Goal: Information Seeking & Learning: Learn about a topic

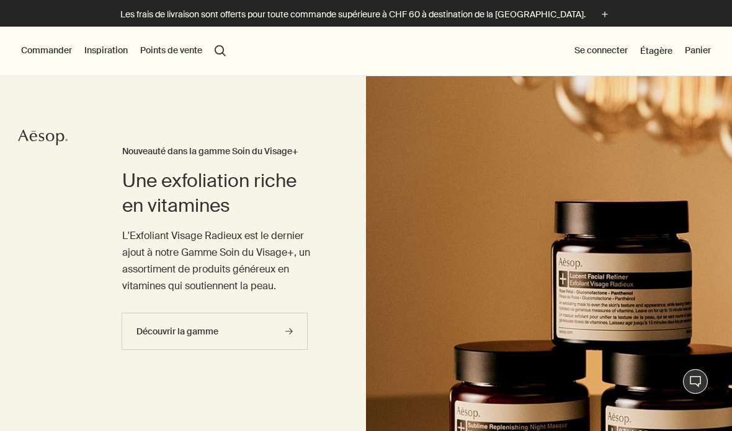
click at [185, 53] on button "Points de vente" at bounding box center [171, 51] width 62 height 12
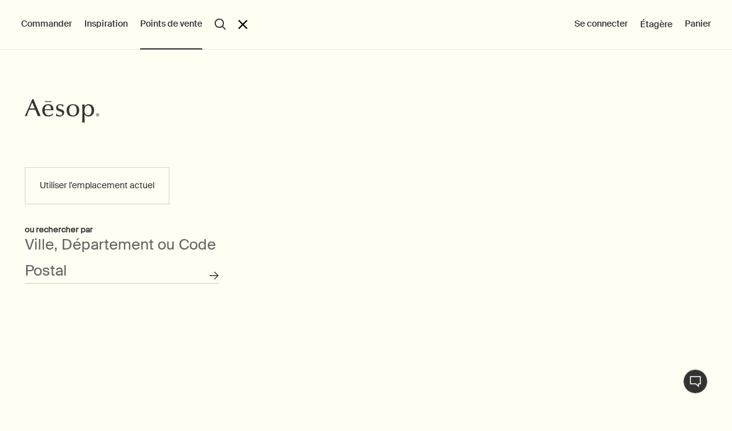
click at [128, 187] on button "Utiliser l'emplacement actuel" at bounding box center [97, 185] width 144 height 37
click at [96, 187] on button "Utiliser l'emplacement actuel" at bounding box center [97, 185] width 144 height 37
click at [101, 251] on div "Ville, Département ou Code Postal" at bounding box center [122, 266] width 194 height 35
click at [214, 279] on icon "Recherche de magasins" at bounding box center [214, 276] width 9 height 9
click at [157, 259] on div "Ville, Département ou Code Postal" at bounding box center [122, 266] width 194 height 35
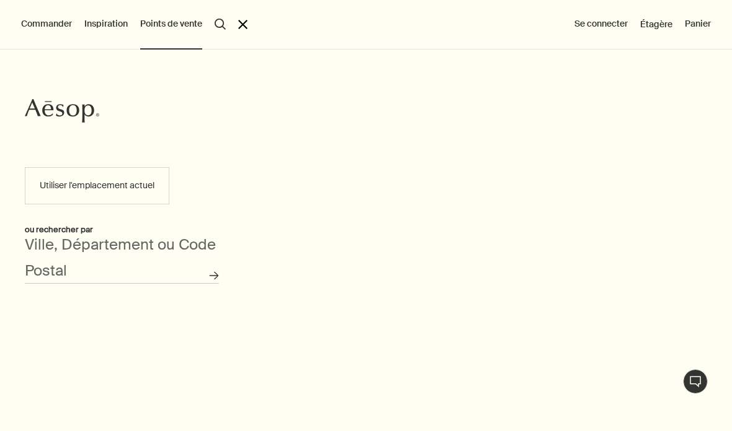
click at [61, 233] on div "ou rechercher par" at bounding box center [122, 230] width 194 height 14
click at [102, 239] on div "Utiliser l'emplacement actuel ou rechercher par Ville, Département ou Code Post…" at bounding box center [122, 293] width 244 height 276
click at [247, 276] on div "Aesop Utiliser l'emplacement actuel ou rechercher par Ville, Département ou Cod…" at bounding box center [366, 241] width 732 height 382
click at [285, 291] on div "Aesop Utiliser l'emplacement actuel ou rechercher par Ville, Département ou Cod…" at bounding box center [366, 241] width 732 height 382
click at [59, 26] on button "Commander" at bounding box center [46, 24] width 51 height 12
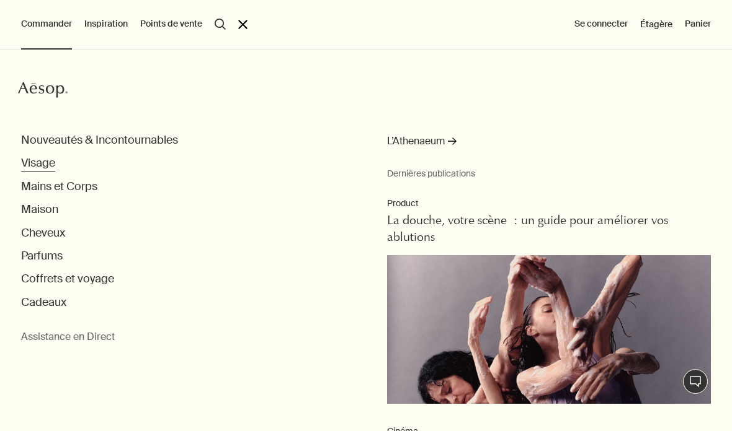
click at [51, 161] on button "Visage" at bounding box center [38, 163] width 34 height 14
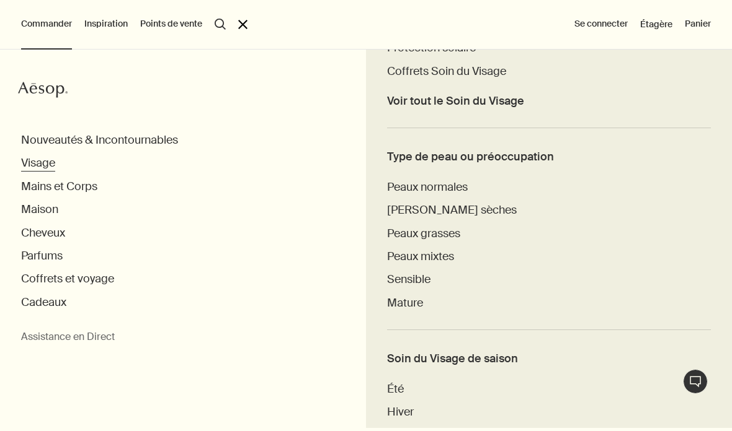
scroll to position [510, 0]
click at [413, 278] on span "Sensible" at bounding box center [408, 278] width 43 height 15
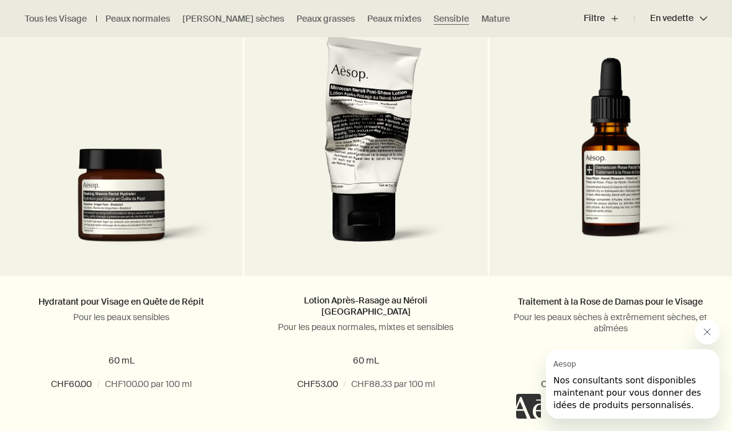
click at [713, 332] on button "Fermer le message de Aesop" at bounding box center [706, 332] width 25 height 25
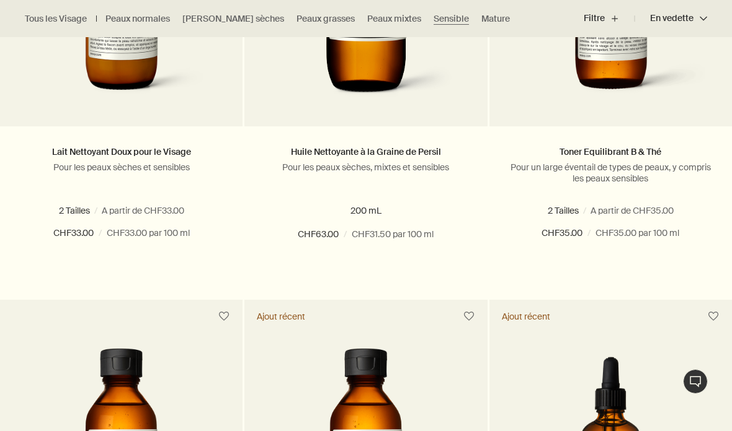
scroll to position [564, 0]
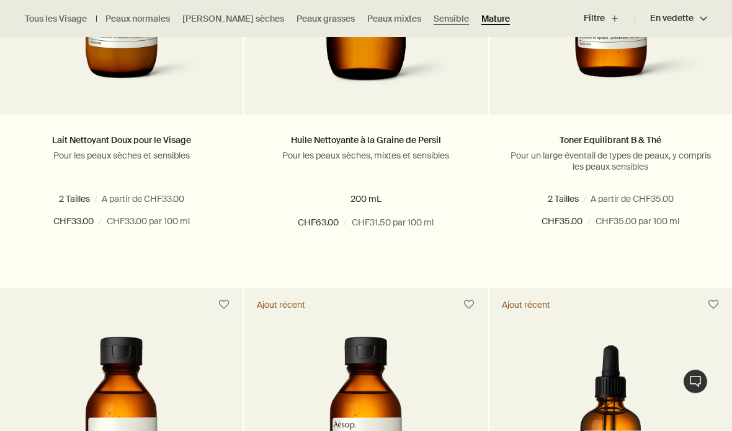
click at [481, 22] on link "Mature" at bounding box center [495, 19] width 29 height 12
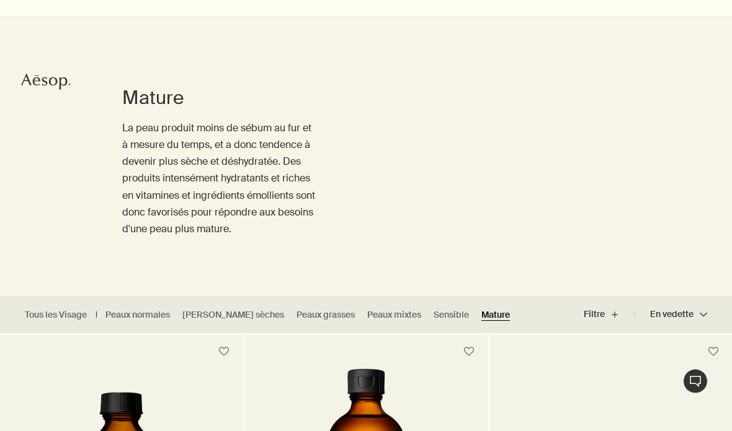
scroll to position [60, 0]
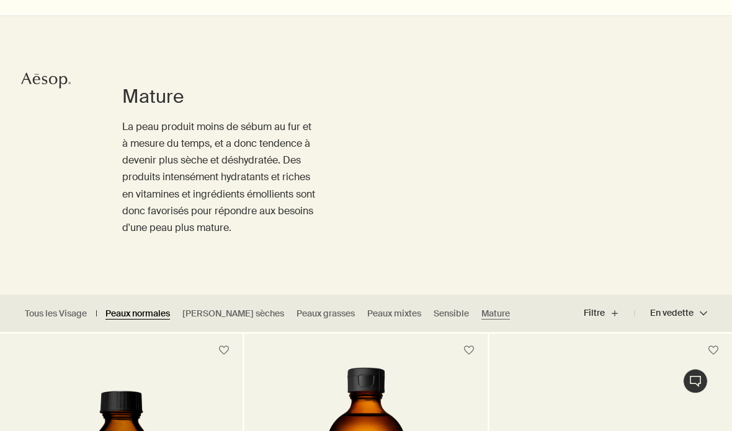
click at [138, 317] on link "Peaux normales" at bounding box center [137, 315] width 64 height 12
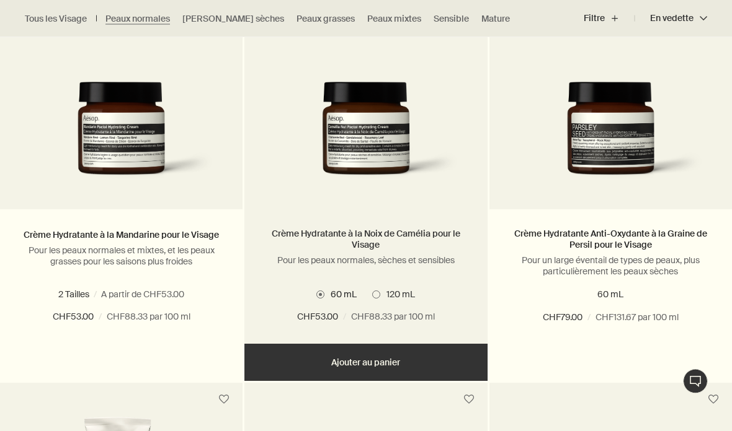
scroll to position [909, 0]
click at [306, 244] on link "Crème Hydratante à la Noix de Camélia pour le Visage" at bounding box center [365, 239] width 205 height 22
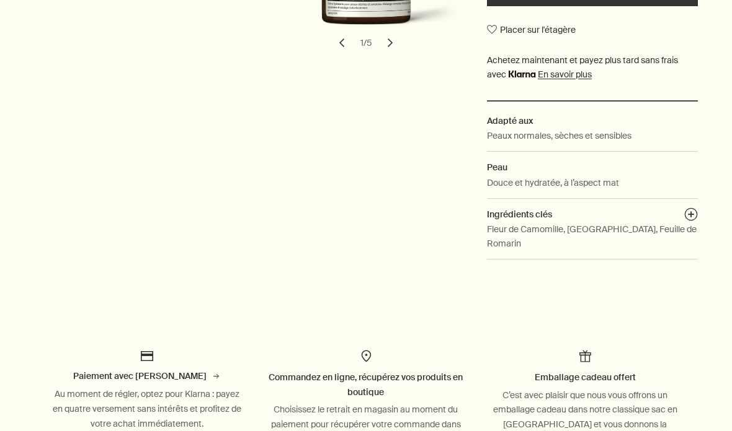
scroll to position [421, 0]
click at [692, 208] on button "plusAndCloseWithCircle" at bounding box center [691, 216] width 14 height 17
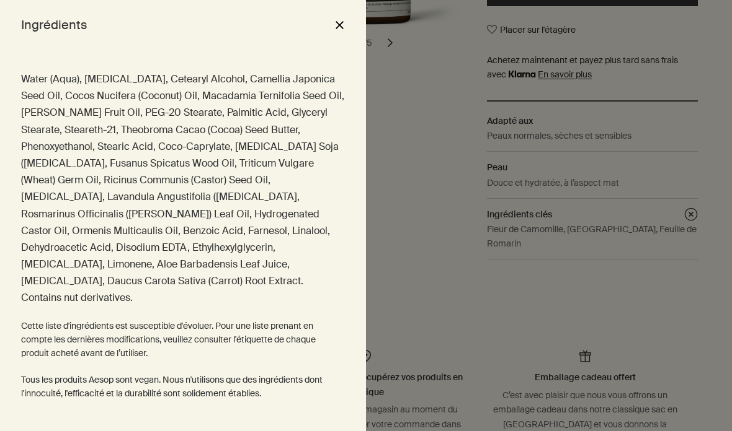
click at [342, 18] on button "close" at bounding box center [339, 24] width 15 height 21
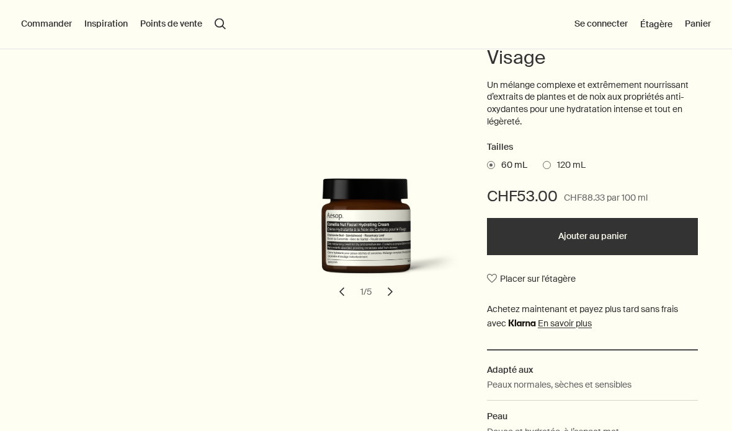
scroll to position [79, 0]
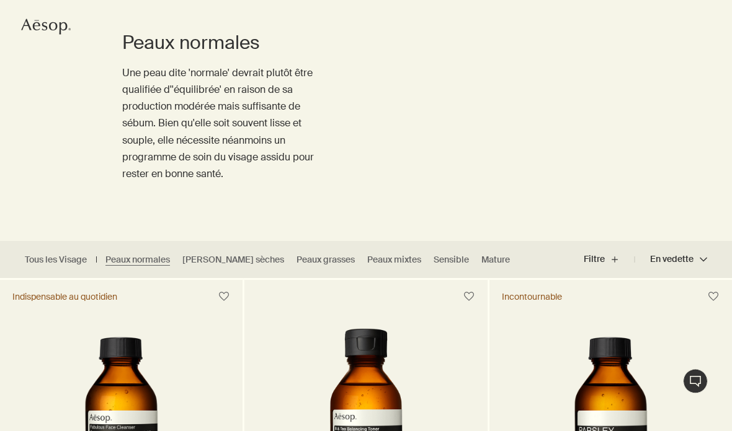
scroll to position [118, 0]
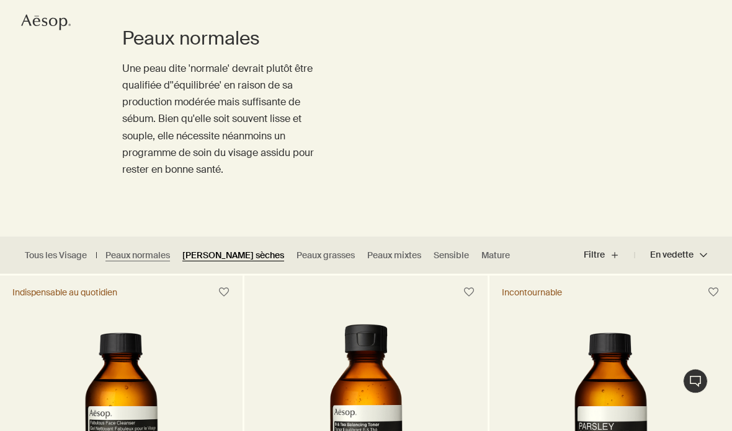
click at [214, 252] on link "Peaux sèches" at bounding box center [233, 256] width 102 height 12
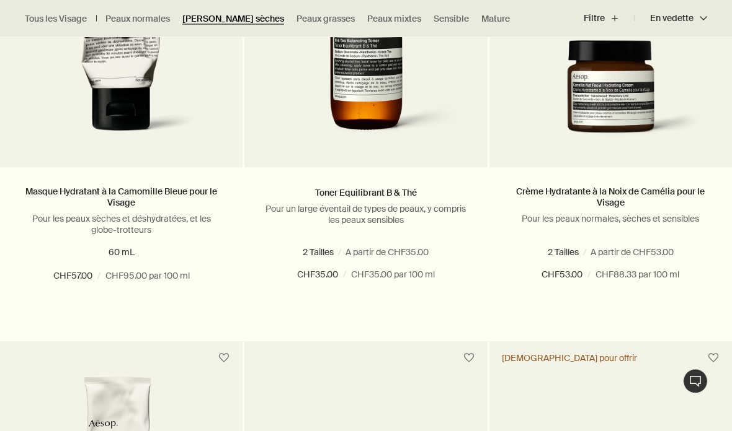
scroll to position [520, 0]
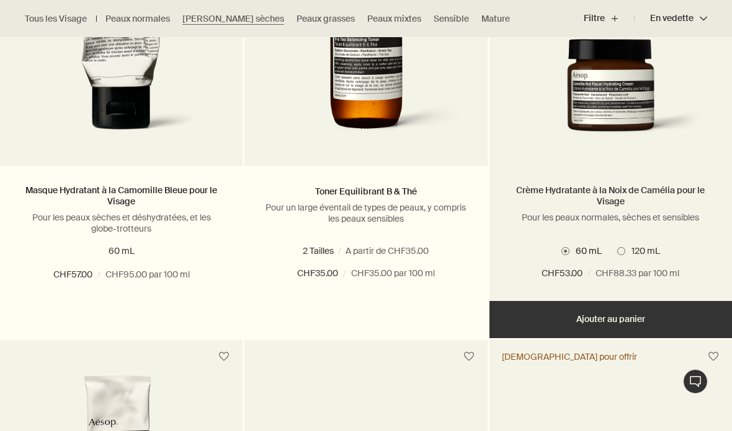
click at [641, 191] on link "Crème Hydratante à la Noix de Camélia pour le Visage" at bounding box center [610, 196] width 205 height 22
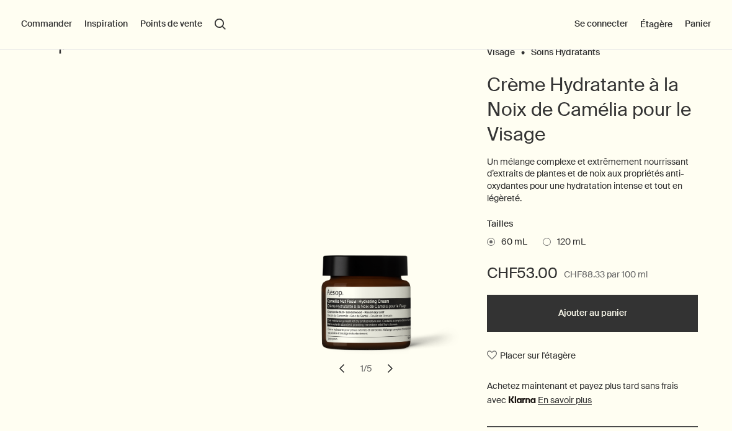
scroll to position [94, 0]
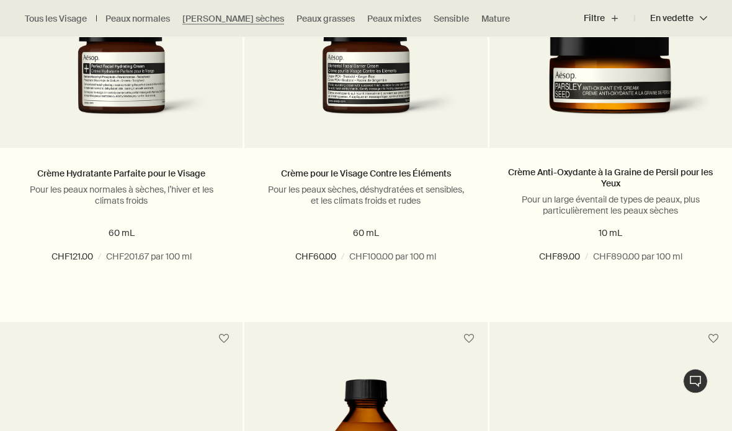
scroll to position [2336, 0]
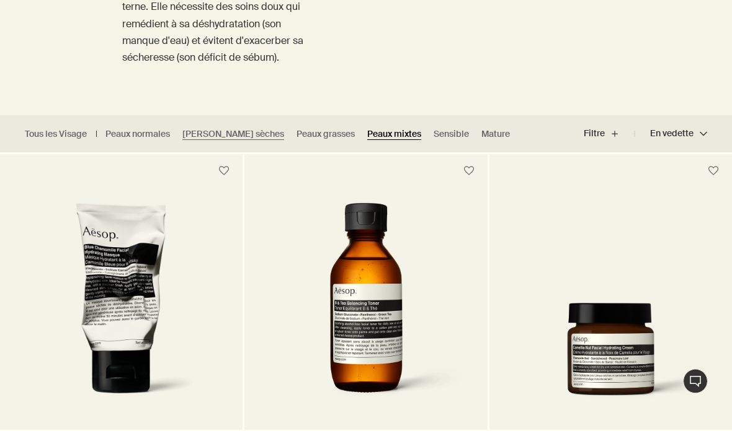
click at [367, 129] on link "Peaux mixtes" at bounding box center [394, 135] width 54 height 12
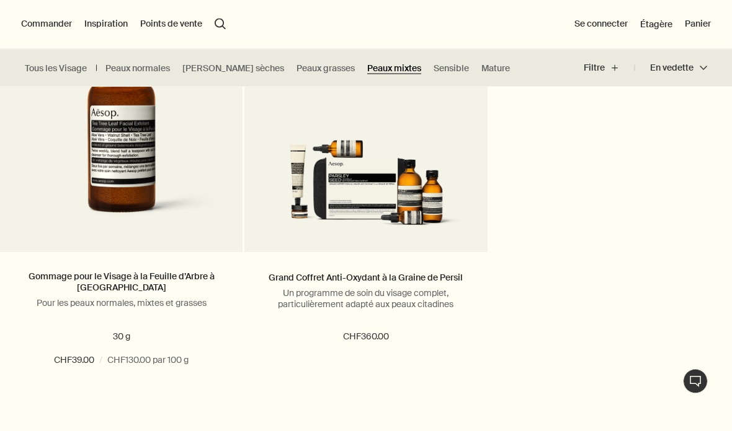
scroll to position [3109, 0]
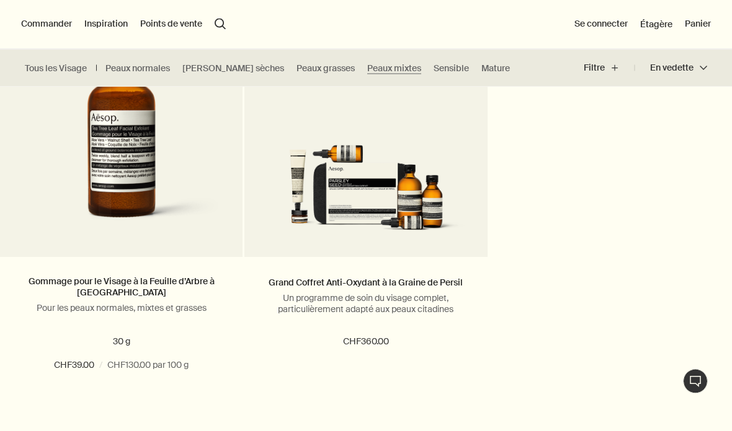
click at [409, 58] on ul "Tous les Visage Peaux normales Peaux sèches Peaux grasses Peaux mixtes Sensible…" at bounding box center [270, 68] width 541 height 37
click at [433, 66] on link "Sensible" at bounding box center [450, 69] width 35 height 12
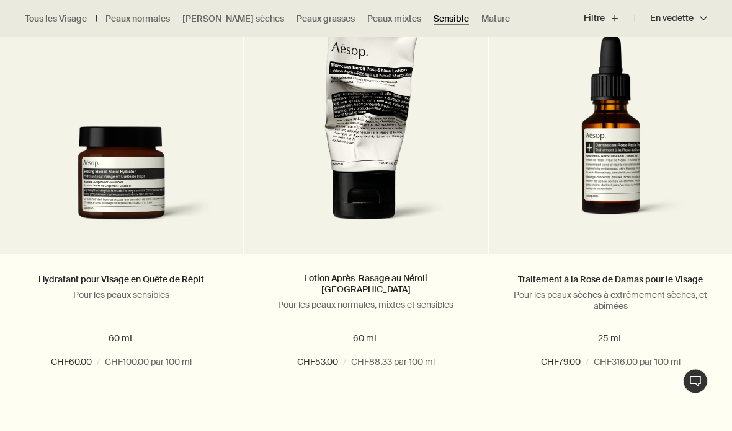
scroll to position [1324, 0]
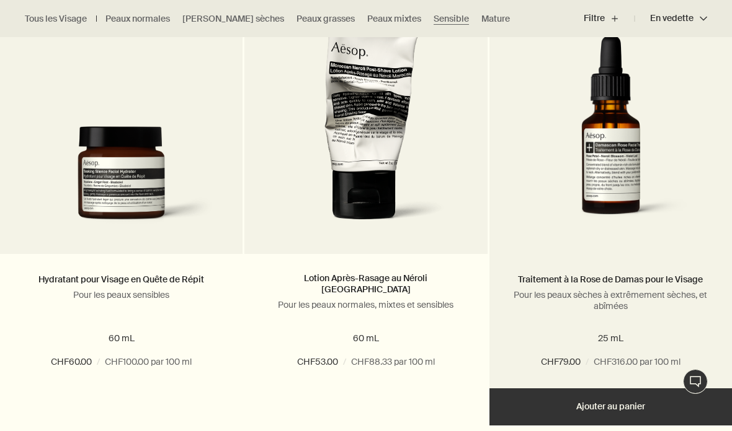
click at [635, 296] on p "Pour les peaux sèches à extrêmement sèches, et abîmées" at bounding box center [610, 301] width 205 height 22
click at [628, 276] on link "Traitement à la Rose de Damas pour le Visage" at bounding box center [610, 279] width 185 height 11
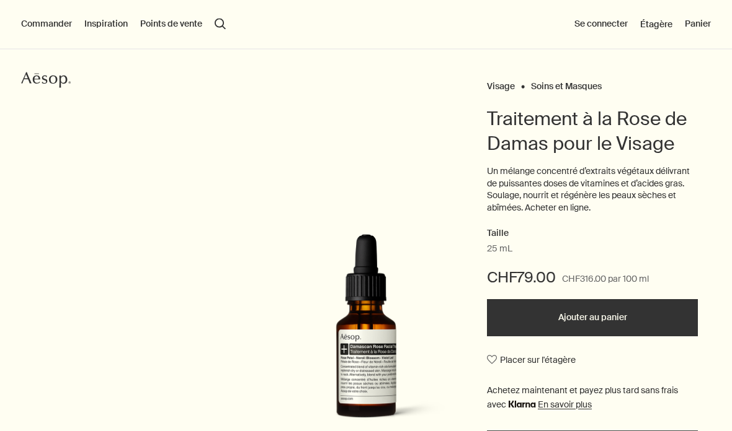
scroll to position [32, 0]
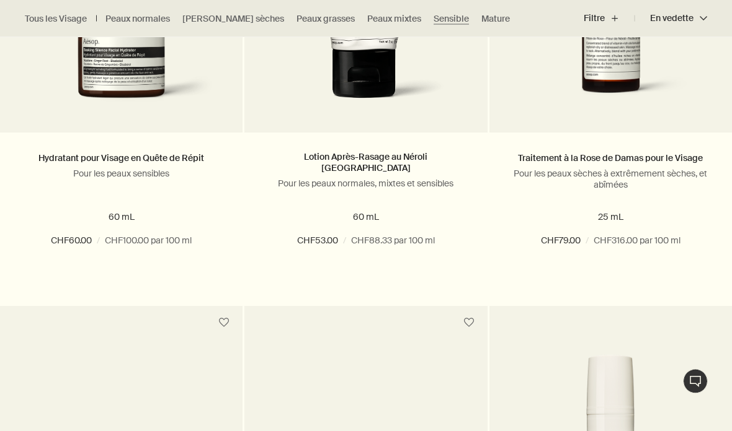
scroll to position [1445, 0]
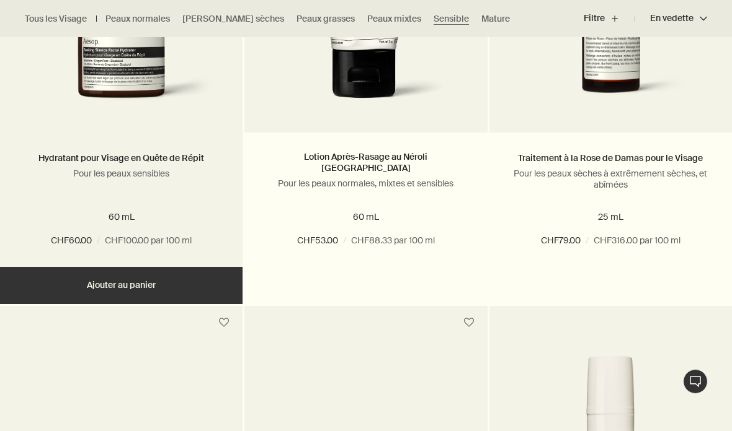
click at [157, 193] on div "Hydratant pour Visage en Quête de Répit Pour les peaux sensibles" at bounding box center [121, 176] width 205 height 51
click at [136, 169] on p "Pour les peaux sensibles" at bounding box center [121, 173] width 205 height 11
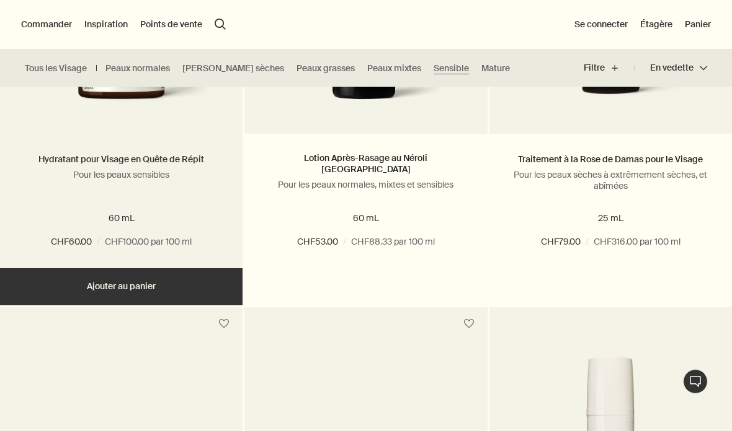
click at [172, 162] on link "Hydratant pour Visage en Quête de Répit" at bounding box center [121, 159] width 166 height 11
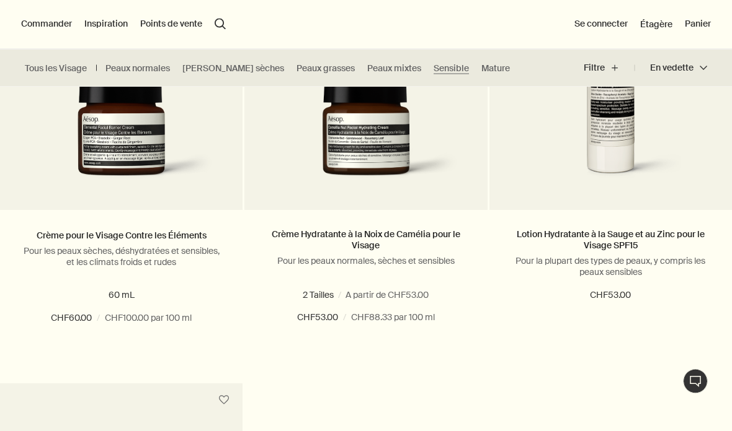
scroll to position [1817, 0]
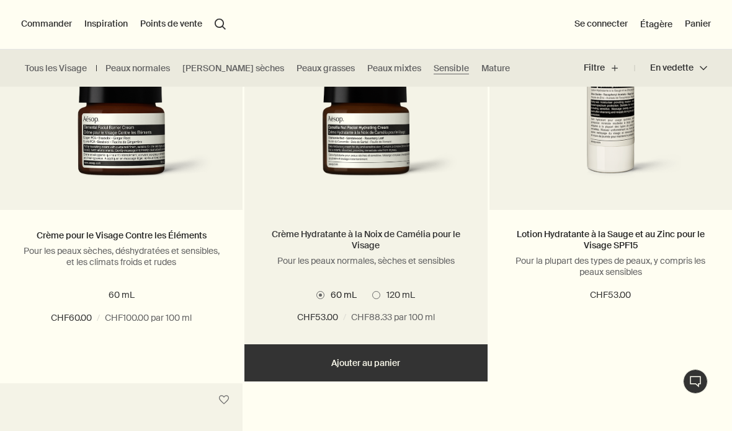
click at [396, 236] on link "Crème Hydratante à la Noix de Camélia pour le Visage" at bounding box center [365, 240] width 205 height 22
